Goal: Information Seeking & Learning: Learn about a topic

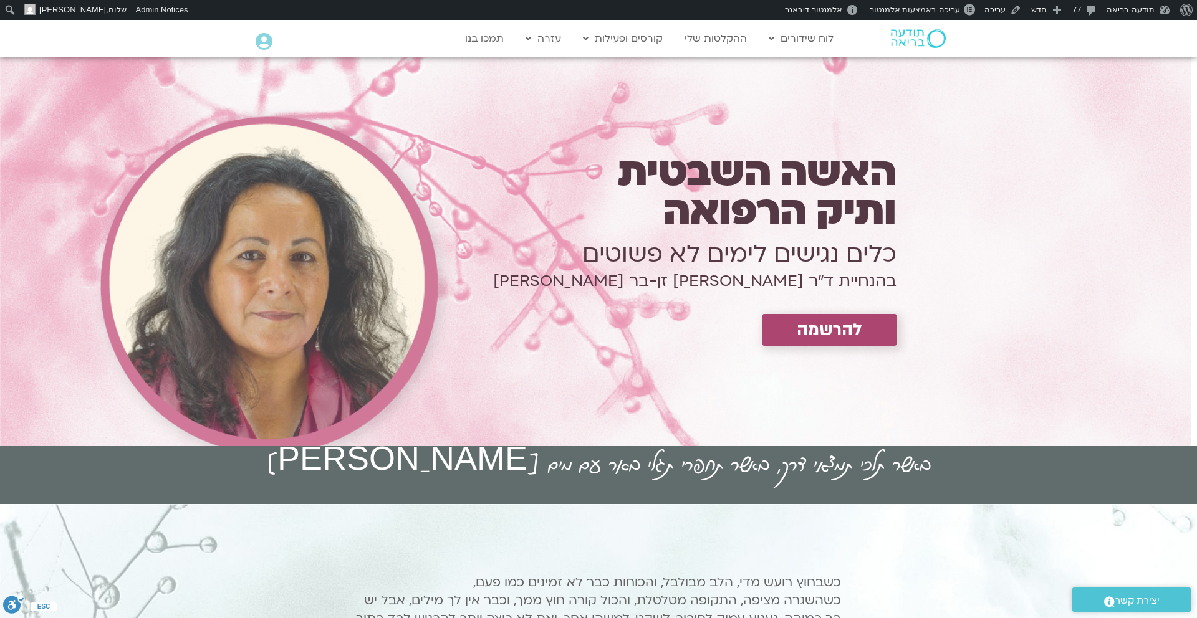
click at [805, 281] on h1 "בהנחיית ד״ר צילה זן-בר צור" at bounding box center [652, 281] width 489 height 5
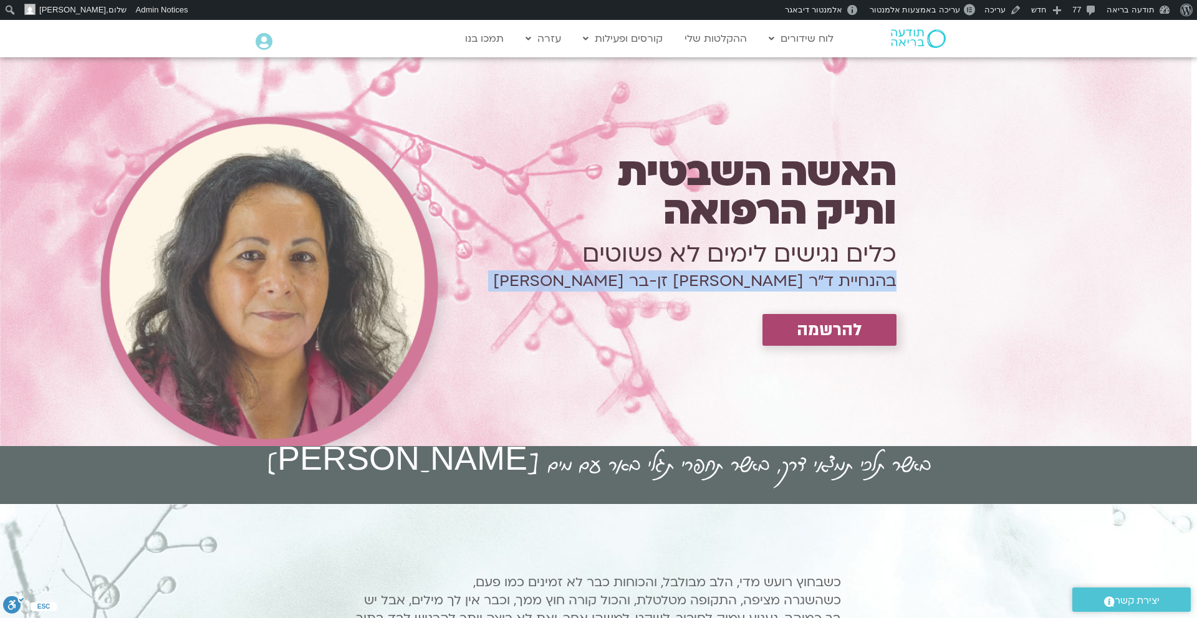
click at [805, 281] on h1 "בהנחיית ד״ר צילה זן-בר צור" at bounding box center [652, 281] width 489 height 5
copy div "בהנחיית ד״ר צילה זן-בר צור 4 מפגשי זום לייב ימי ראשון 07-28/9 | 20:00-21:30"
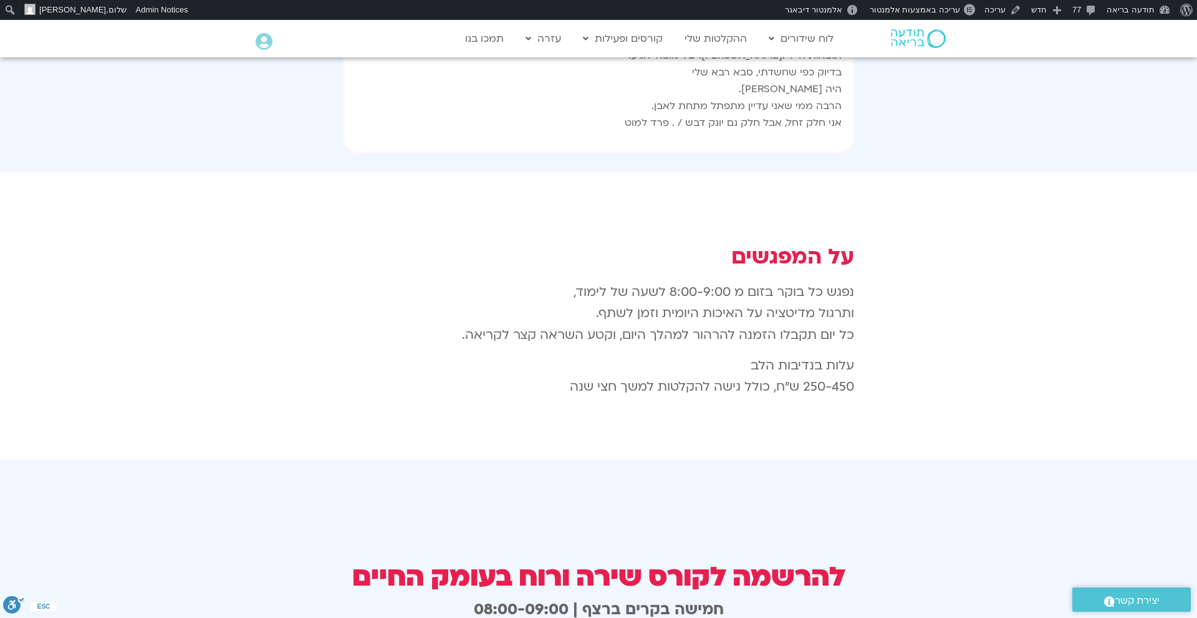
scroll to position [1892, 0]
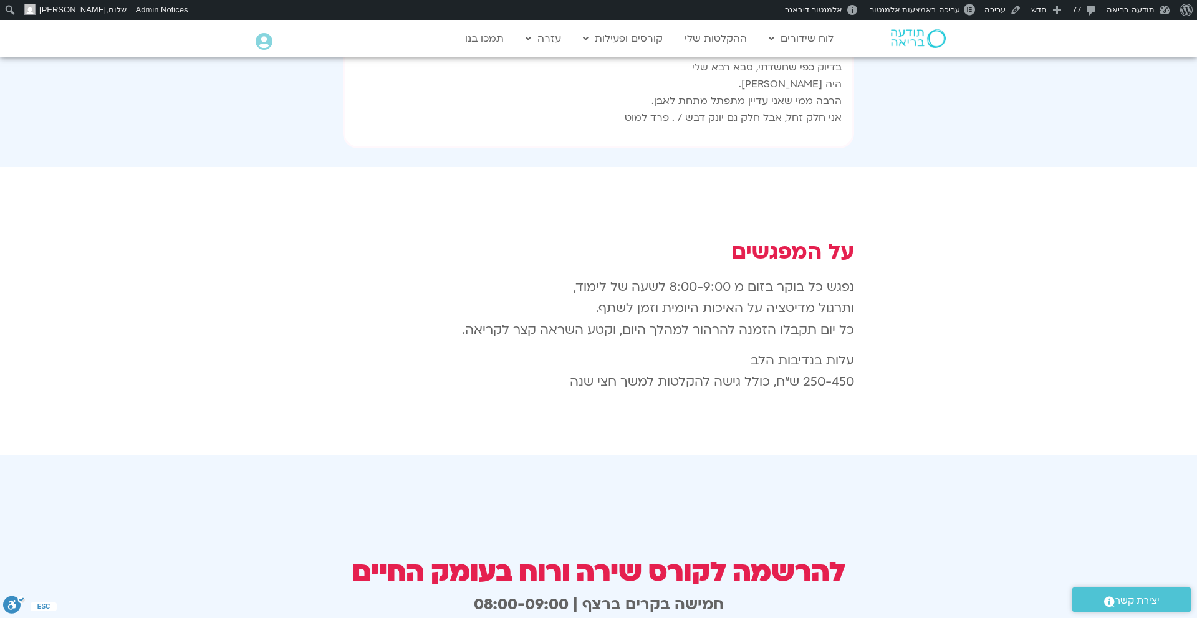
drag, startPoint x: 859, startPoint y: 214, endPoint x: 591, endPoint y: 249, distance: 270.3
click at [590, 248] on div "על המפגשים נפגש כל בוקר בזום מ 8:00-9:00 לשעה של לימוד, ותרגול מדיטציה על האיכו…" at bounding box center [599, 306] width 524 height 204
copy p "נפגש כל בוקר בזום מ 8:00-9:00 לשעה של לימוד, ותרגול מדיטציה על האיכות היומית וז…"
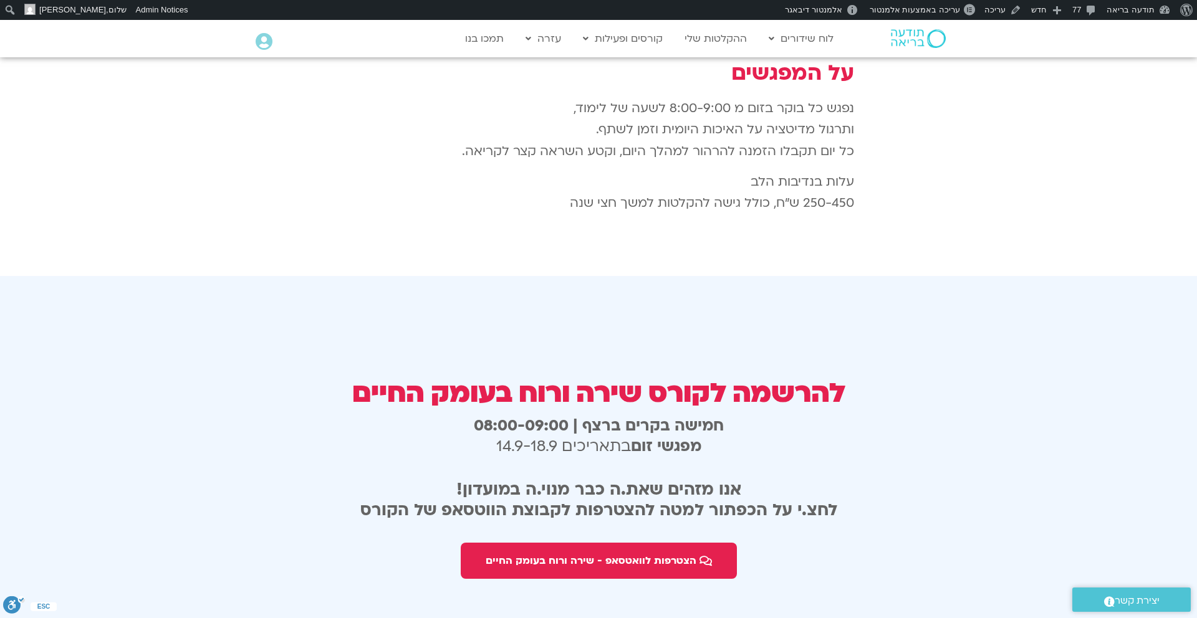
scroll to position [2082, 0]
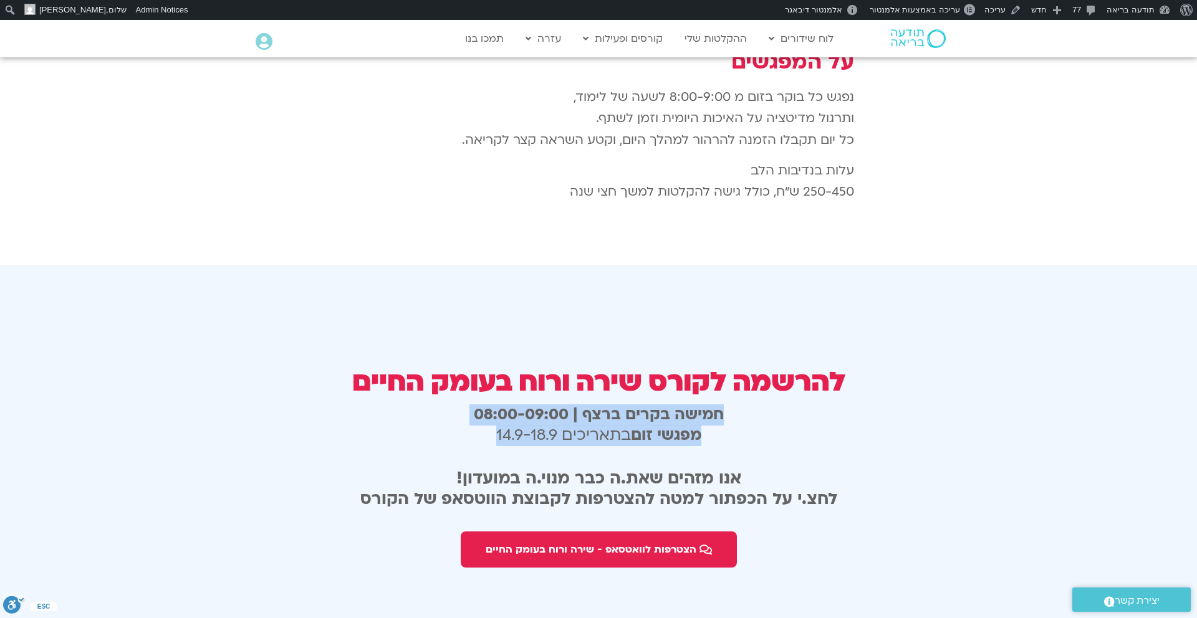
drag, startPoint x: 740, startPoint y: 340, endPoint x: 513, endPoint y: 383, distance: 230.9
click at [513, 400] on div "חמישה בקרים ברצף | 08:00-09:00 מפגשי זום בתאריכים 14.9-18.9" at bounding box center [599, 428] width 608 height 57
copy h3 "חמישה בקרים ברצף | 08:00-09:00 מפגשי זום בתאריכים 14.9-18.9"
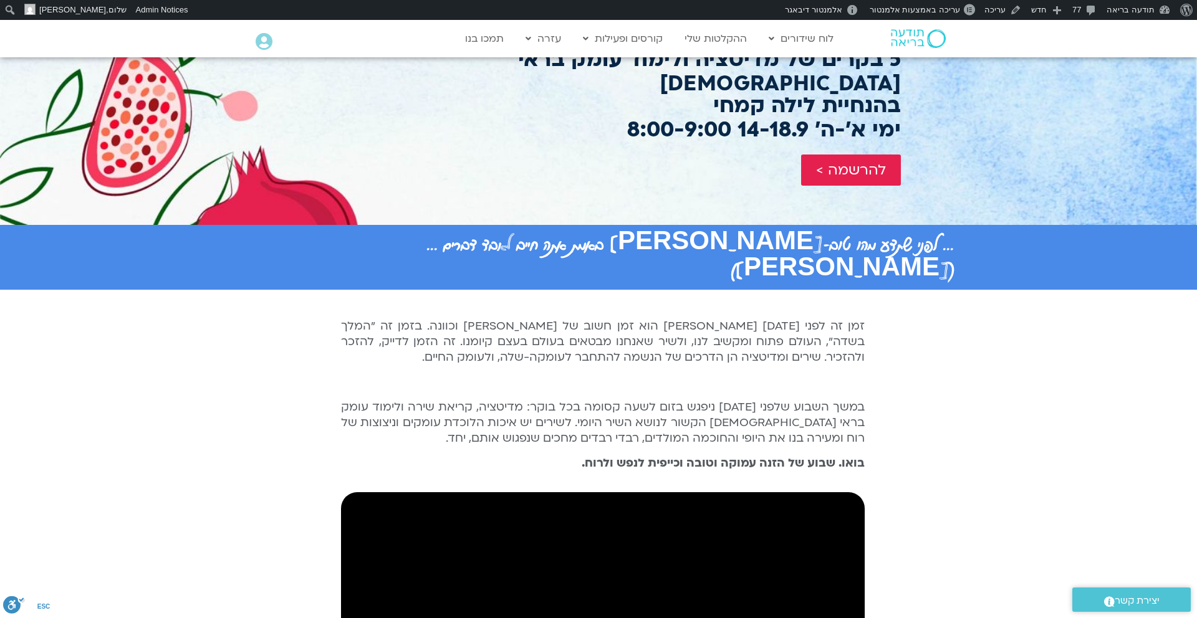
scroll to position [214, 0]
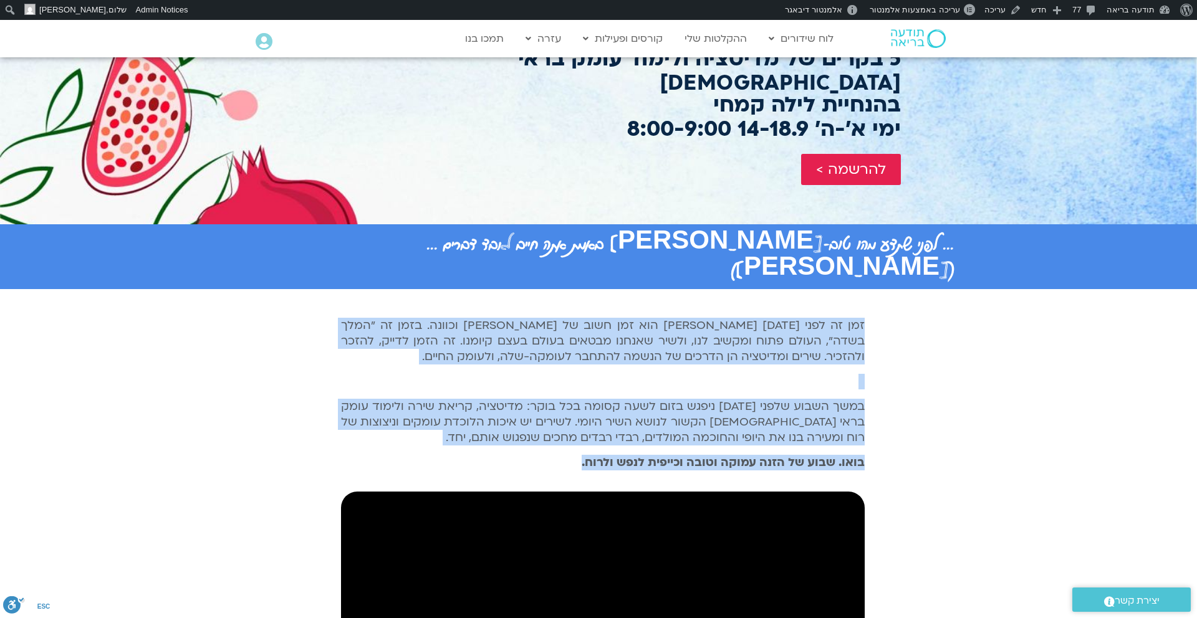
drag, startPoint x: 870, startPoint y: 269, endPoint x: 451, endPoint y: 433, distance: 449.6
click at [449, 431] on div "זמן זה לפני [DATE] [PERSON_NAME] הוא זמן חשוב של [PERSON_NAME] וכוונה. בזמן זה …" at bounding box center [603, 547] width 536 height 516
copy div "זמן זה לפני [DATE] [PERSON_NAME] הוא זמן חשוב של [PERSON_NAME] וכוונה. בזמן זה …"
